Goal: Task Accomplishment & Management: Manage account settings

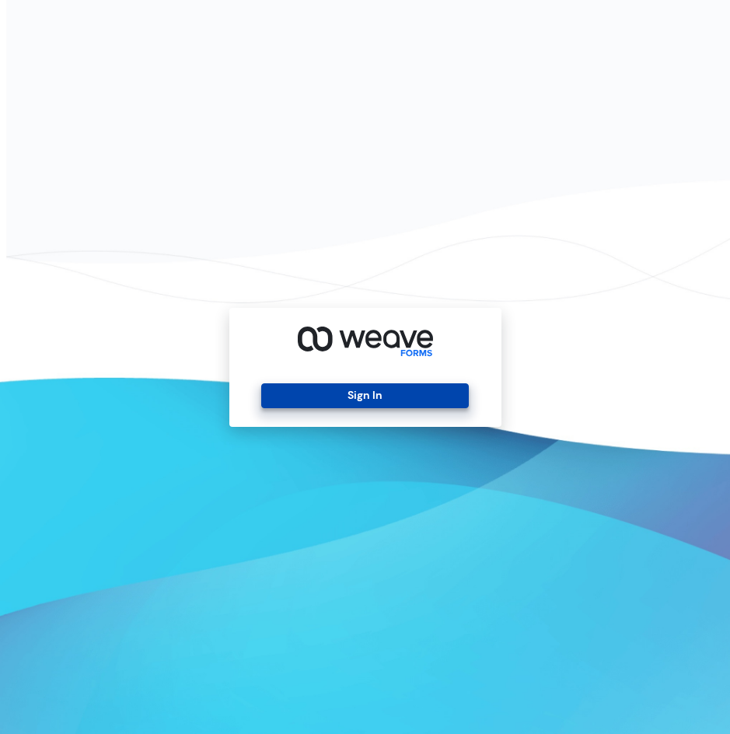
click at [334, 386] on button "Sign In" at bounding box center [365, 395] width 208 height 25
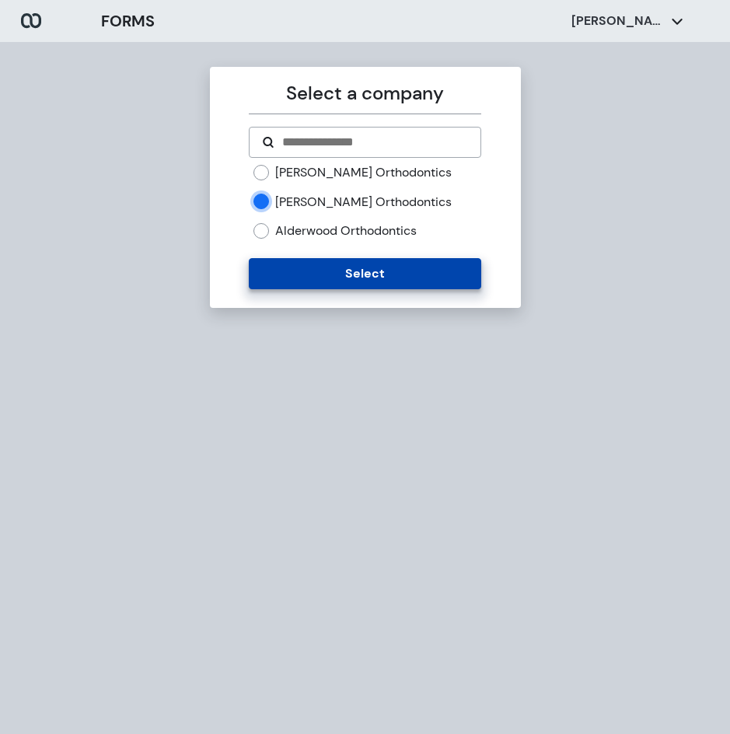
click at [283, 270] on button "Select" at bounding box center [365, 273] width 232 height 31
